Goal: Information Seeking & Learning: Learn about a topic

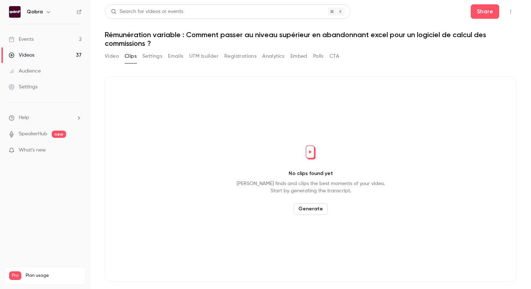
click at [75, 42] on link "Events 2" at bounding box center [45, 39] width 90 height 16
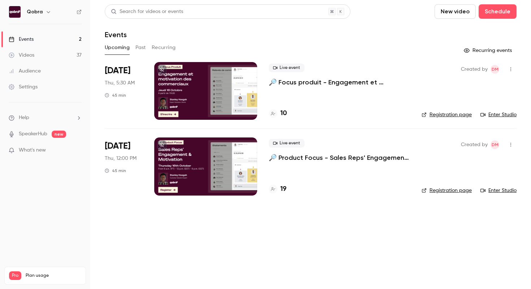
click at [140, 48] on button "Past" at bounding box center [140, 48] width 10 height 12
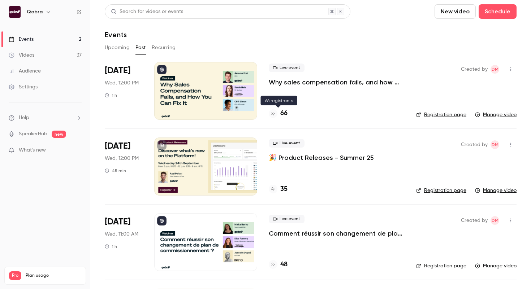
click at [283, 114] on h4 "66" at bounding box center [283, 114] width 7 height 10
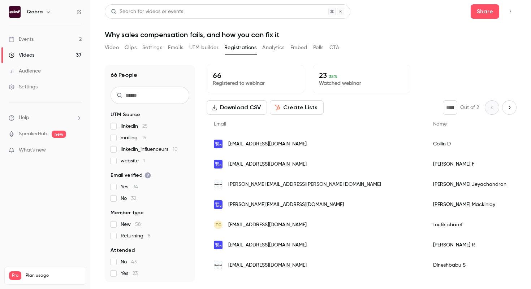
click at [271, 51] on button "Analytics" at bounding box center [273, 48] width 22 height 12
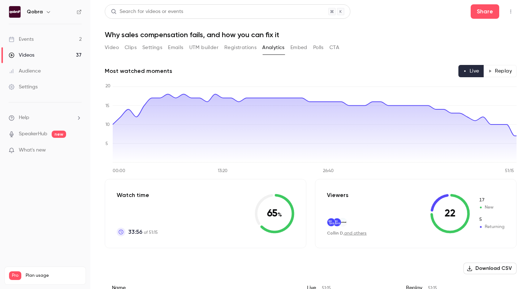
click at [115, 49] on button "Video" at bounding box center [112, 48] width 14 height 12
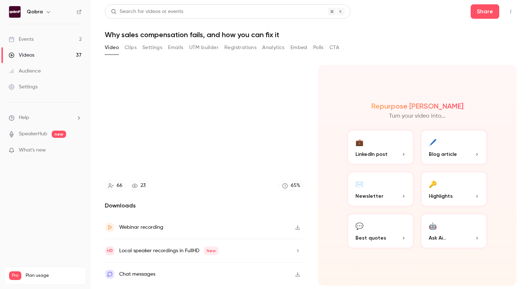
click at [316, 47] on button "Polls" at bounding box center [318, 48] width 10 height 12
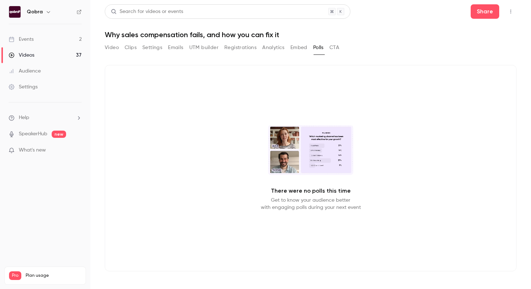
click at [302, 48] on button "Embed" at bounding box center [298, 48] width 17 height 12
